Goal: Obtain resource: Obtain resource

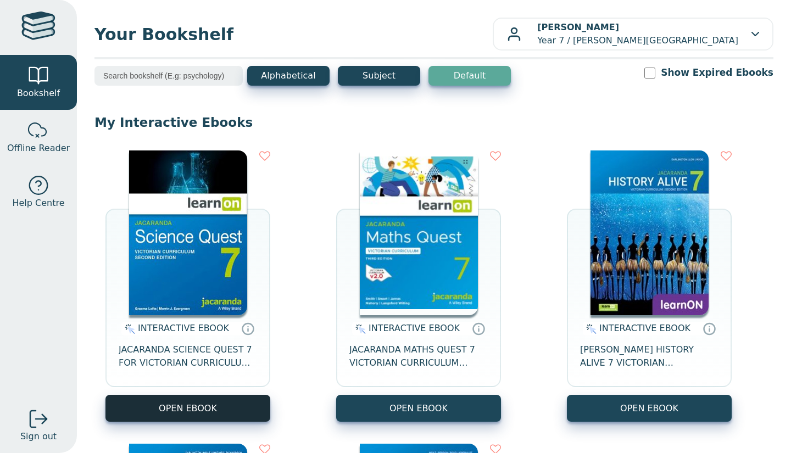
click at [232, 410] on button "OPEN EBOOK" at bounding box center [187, 408] width 165 height 27
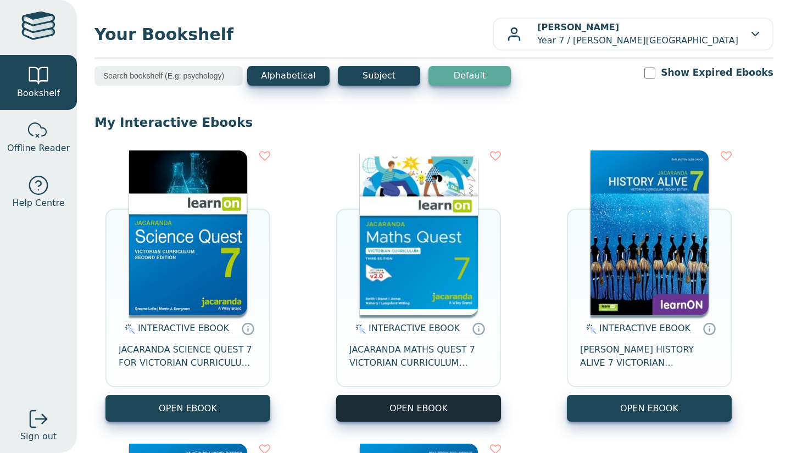
click at [458, 399] on button "OPEN EBOOK" at bounding box center [418, 408] width 165 height 27
